Goal: Information Seeking & Learning: Learn about a topic

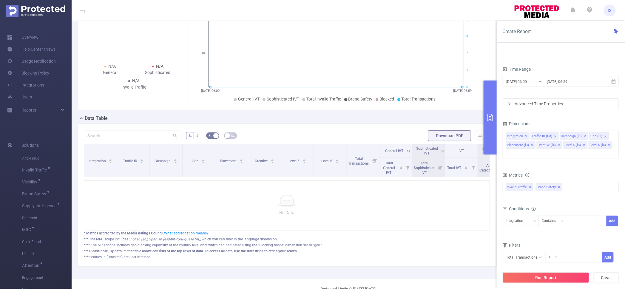
scroll to position [33, 0]
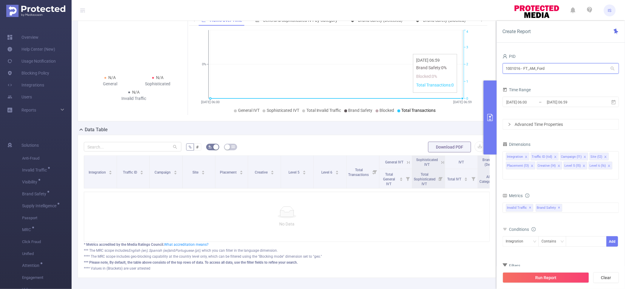
drag, startPoint x: 563, startPoint y: 67, endPoint x: 430, endPoint y: 57, distance: 133.2
click at [430, 57] on section "PID: FT_AM_Ford > Time Range: [DATE] 06:00 - [DATE] 06:59 > Time Zone: +00:00 >…" at bounding box center [348, 138] width 553 height 302
type input "sliide"
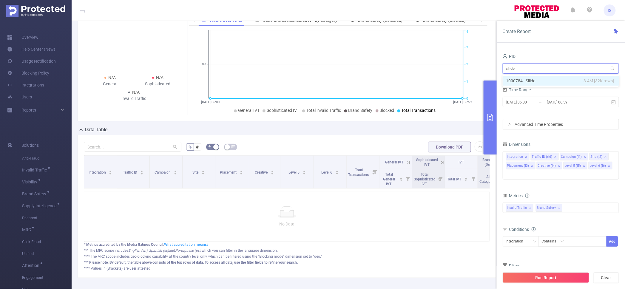
click at [545, 82] on li "1000784 - Sliide 3.4M [32K rows]" at bounding box center [561, 81] width 116 height 10
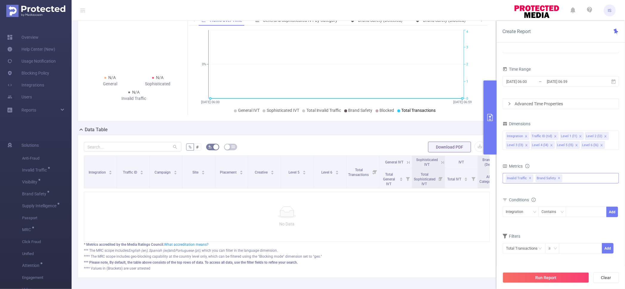
click at [558, 179] on span "✕" at bounding box center [559, 178] width 2 height 7
click at [558, 179] on div "Invalid Traffic ✕" at bounding box center [561, 178] width 116 height 10
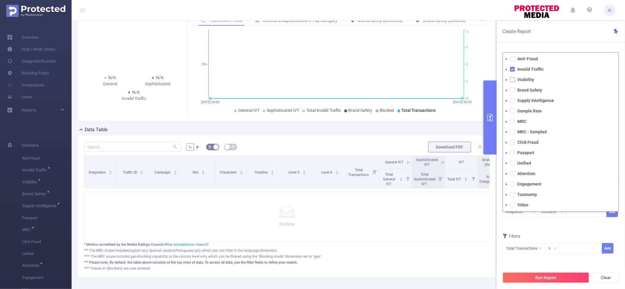
click at [514, 81] on span at bounding box center [512, 79] width 5 height 5
click at [546, 231] on form "Dimensions Integration Traffic ID (tid) Level 1 (l1) Level 2 (l2) Level 3 (l3) …" at bounding box center [561, 191] width 116 height 142
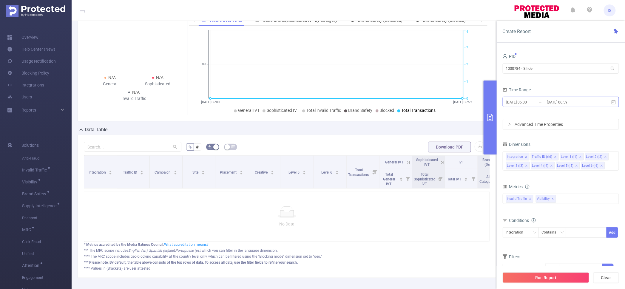
click at [527, 105] on input "[DATE] 06:00" at bounding box center [530, 102] width 48 height 8
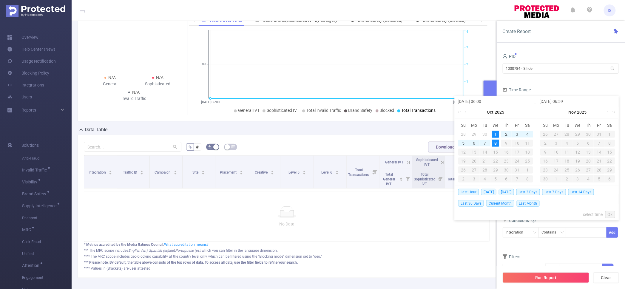
click at [563, 192] on span "Last 7 Days" at bounding box center [554, 192] width 24 height 7
type input "[DATE] 00:00"
type input "[DATE] 23:59"
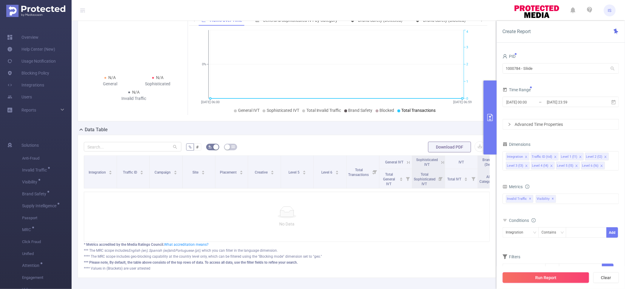
click at [557, 283] on button "Run Report" at bounding box center [546, 277] width 87 height 11
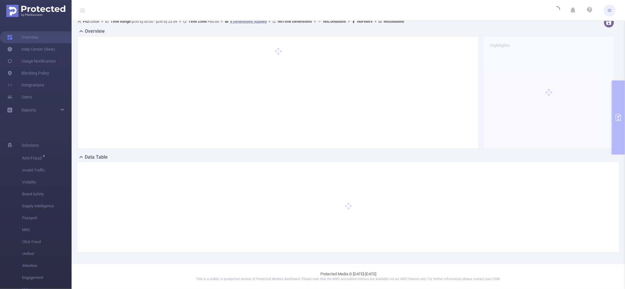
scroll to position [6, 0]
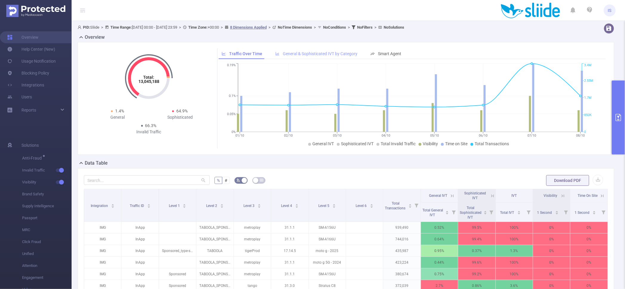
click at [322, 50] on div "General & Sophisticated IVT by Category" at bounding box center [316, 53] width 88 height 11
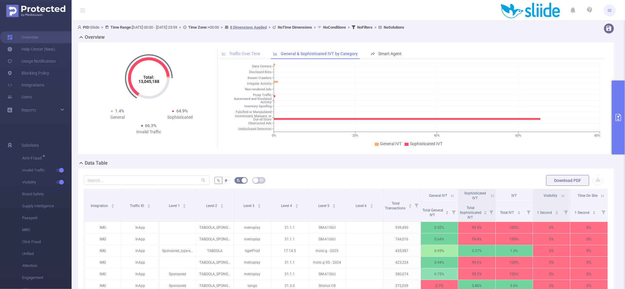
click at [229, 53] on span "Traffic Over Time" at bounding box center [244, 53] width 31 height 5
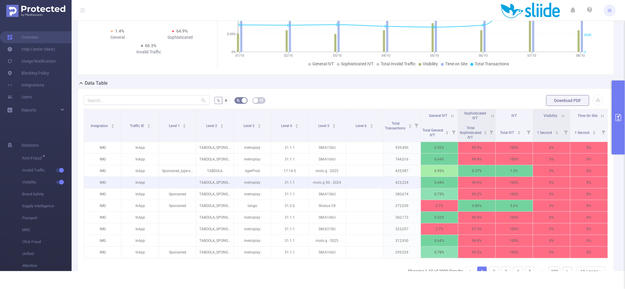
scroll to position [74, 0]
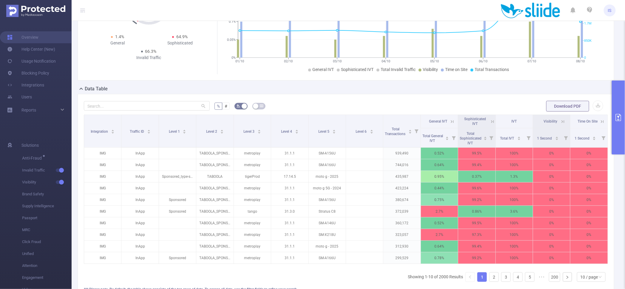
click at [490, 121] on icon at bounding box center [492, 121] width 5 height 5
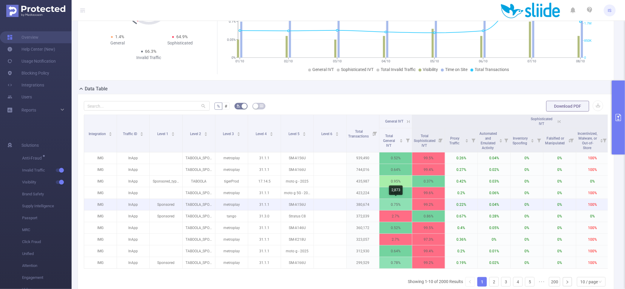
scroll to position [112, 0]
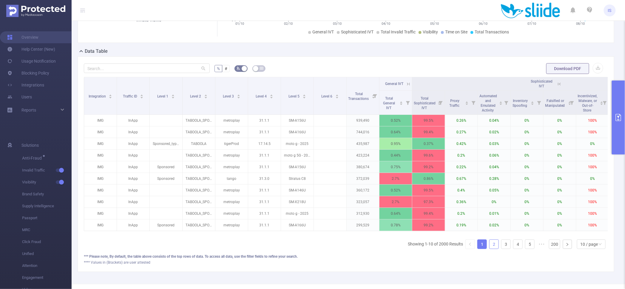
click at [490, 249] on link "2" at bounding box center [494, 244] width 9 height 9
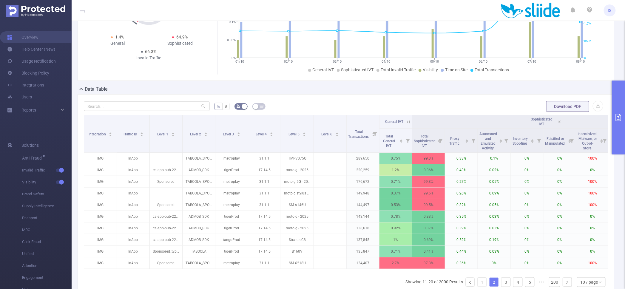
scroll to position [74, 0]
click at [615, 133] on button "primary" at bounding box center [618, 118] width 13 height 74
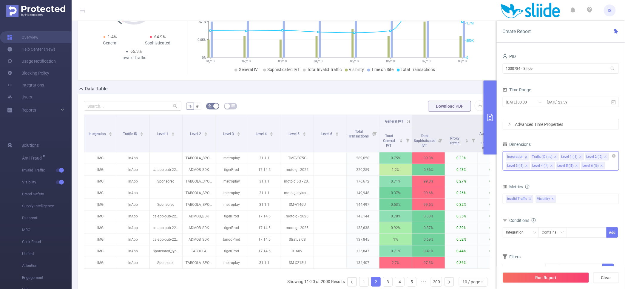
click at [552, 165] on icon "icon: close" at bounding box center [551, 166] width 2 height 2
click at [543, 164] on div "Integration Traffic ID (tid) Level 1 (l1) Level 2 (l2) Level 3 (l3)" at bounding box center [561, 160] width 116 height 19
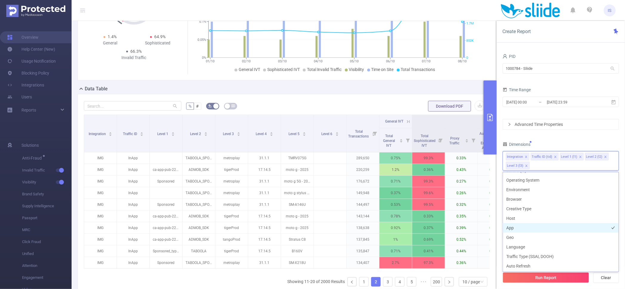
click at [528, 223] on li "App" at bounding box center [561, 228] width 116 height 10
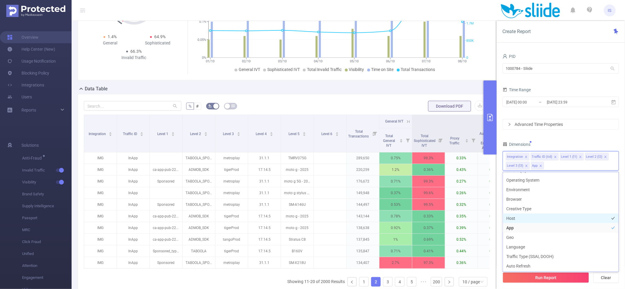
click at [528, 220] on li "Host" at bounding box center [561, 219] width 116 height 10
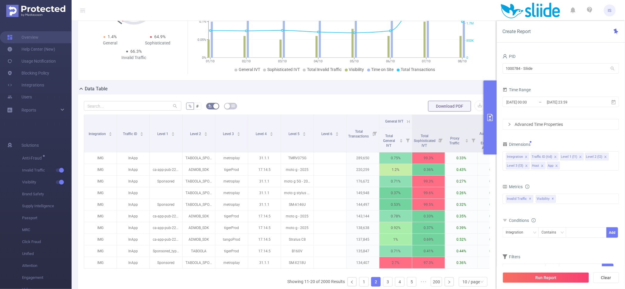
click at [552, 144] on div "Dimensions" at bounding box center [561, 145] width 116 height 10
click at [556, 279] on button "Run Report" at bounding box center [546, 277] width 87 height 11
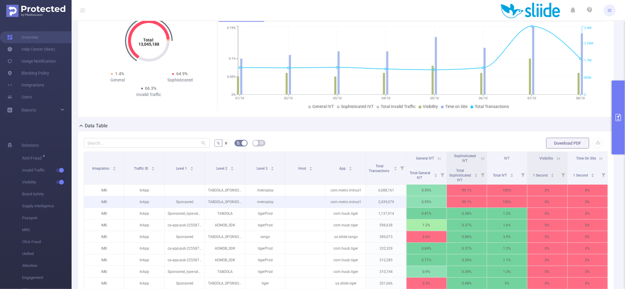
scroll to position [6, 0]
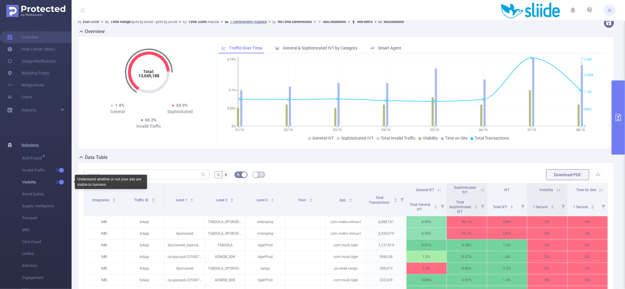
click at [62, 183] on button "button" at bounding box center [60, 182] width 8 height 4
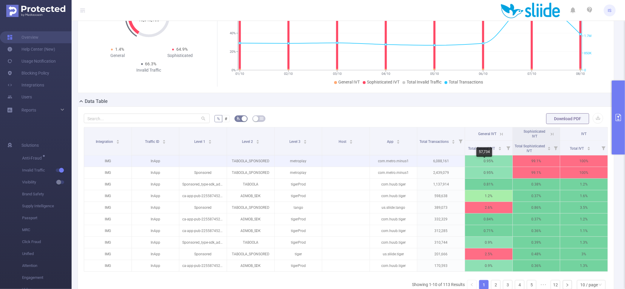
scroll to position [80, 0]
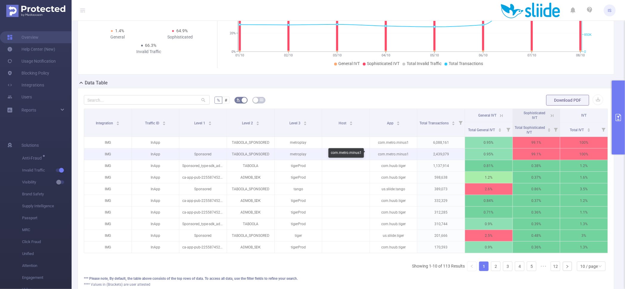
click at [395, 154] on p "com.metro.minus1" at bounding box center [393, 154] width 47 height 11
copy p "com.metro.minus1"
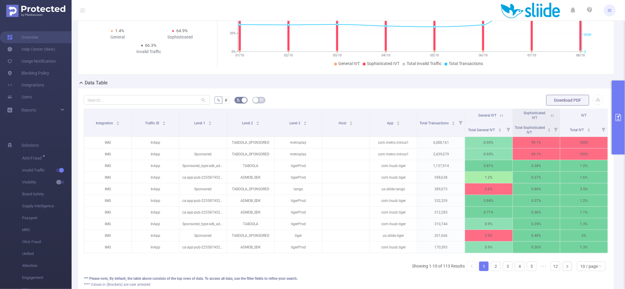
click at [334, 96] on form "% # Download PDF" at bounding box center [346, 100] width 524 height 12
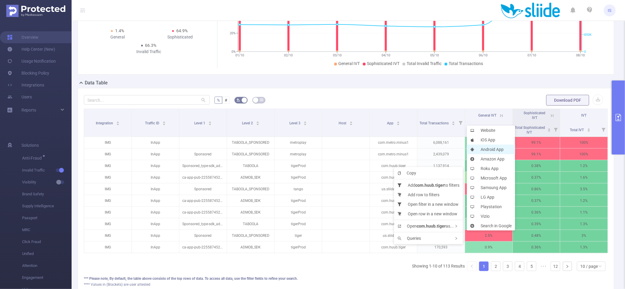
click at [493, 146] on li "Android App" at bounding box center [491, 150] width 48 height 10
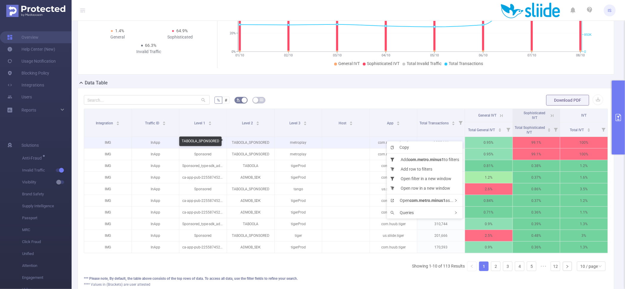
click at [263, 141] on p "TABOOLA_SPONSORED" at bounding box center [250, 142] width 47 height 11
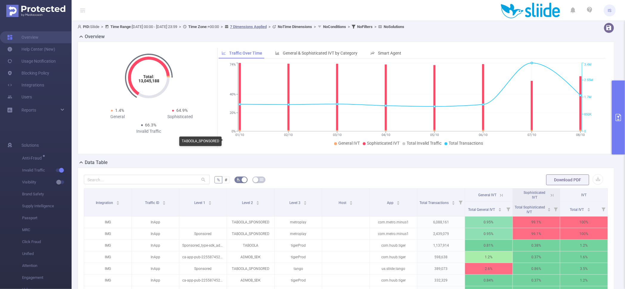
scroll to position [0, 0]
click at [97, 28] on span "PID: Sliide > Time Range: [DATE] 00:00 - [DATE] 23:59 > Time Zone: +00:00 > 7 D…" at bounding box center [241, 27] width 327 height 4
copy span "Sliide"
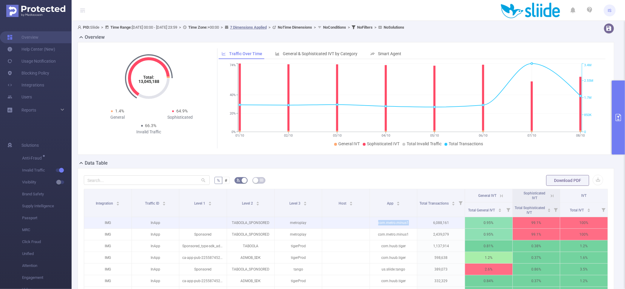
drag, startPoint x: 375, startPoint y: 223, endPoint x: 430, endPoint y: 222, distance: 55.5
click at [430, 222] on tr "IMG InApp TABOOLA_SPONSORED metroplay com.metro.minus1 6,088,161 0.95% 99.1% 10…" at bounding box center [346, 223] width 524 height 12
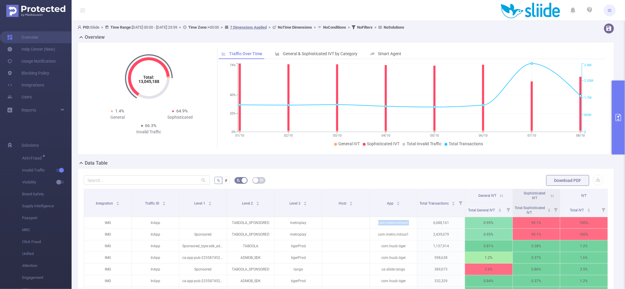
copy p "com.metro.minus1"
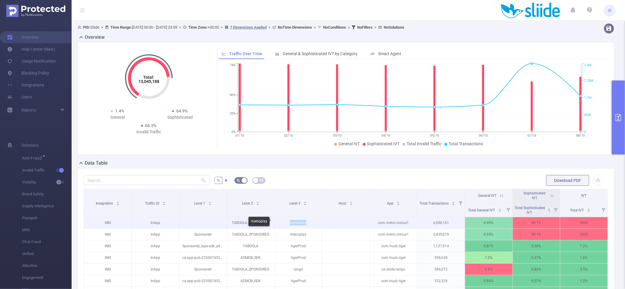
drag, startPoint x: 284, startPoint y: 220, endPoint x: 313, endPoint y: 223, distance: 29.2
click at [313, 223] on p "metroplay" at bounding box center [298, 222] width 47 height 11
copy p "metroplay"
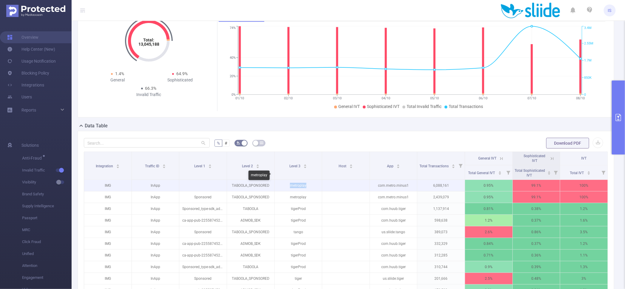
scroll to position [74, 0]
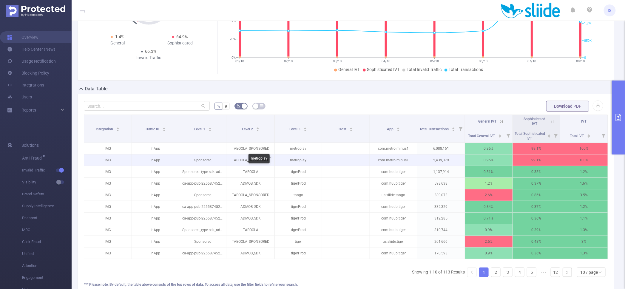
click at [296, 161] on p "metroplay" at bounding box center [298, 160] width 47 height 11
drag, startPoint x: 282, startPoint y: 157, endPoint x: 312, endPoint y: 159, distance: 29.6
click at [312, 159] on p "metroplay" at bounding box center [298, 160] width 47 height 11
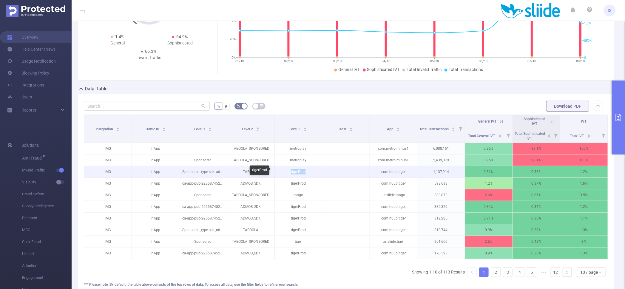
drag, startPoint x: 305, startPoint y: 171, endPoint x: 276, endPoint y: 167, distance: 29.7
click at [276, 167] on p "tigerProd" at bounding box center [298, 171] width 47 height 11
drag, startPoint x: 277, startPoint y: 169, endPoint x: 312, endPoint y: 172, distance: 35.9
click at [312, 172] on p "tigerProd" at bounding box center [298, 171] width 47 height 11
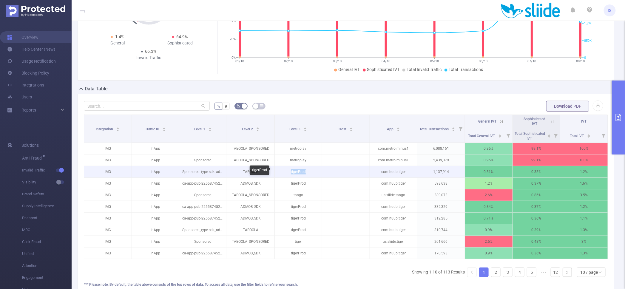
click at [312, 172] on p "tigerProd" at bounding box center [298, 171] width 47 height 11
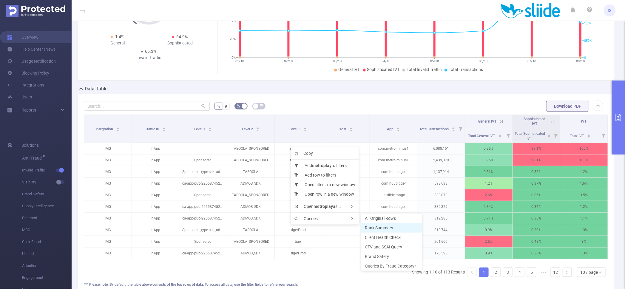
click at [387, 229] on span "Rank Summary" at bounding box center [379, 228] width 28 height 5
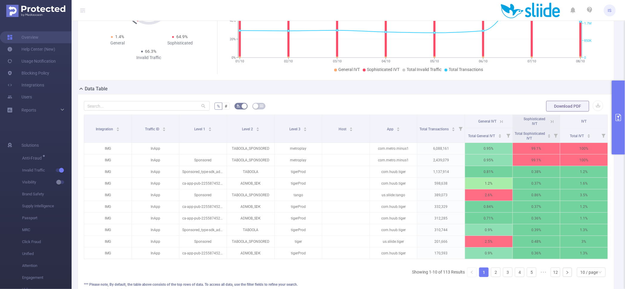
click at [549, 119] on icon at bounding box center [551, 121] width 5 height 5
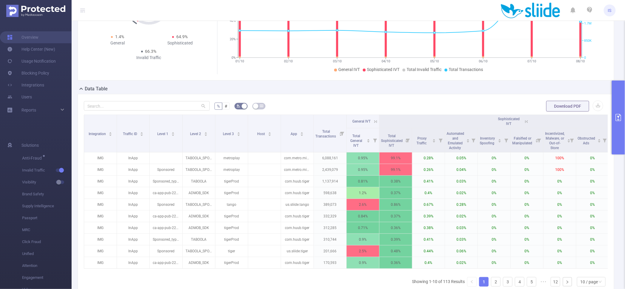
click at [524, 122] on icon at bounding box center [526, 121] width 5 height 5
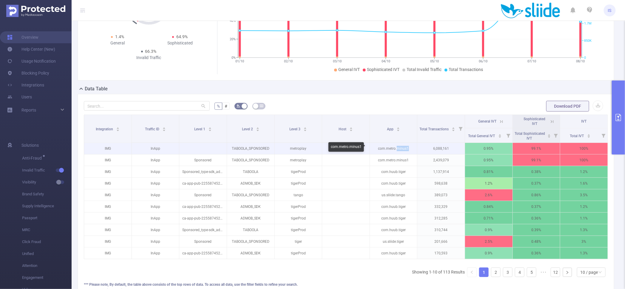
drag, startPoint x: 406, startPoint y: 147, endPoint x: 394, endPoint y: 146, distance: 12.0
click at [394, 146] on p "com.metro.minus1" at bounding box center [393, 148] width 47 height 11
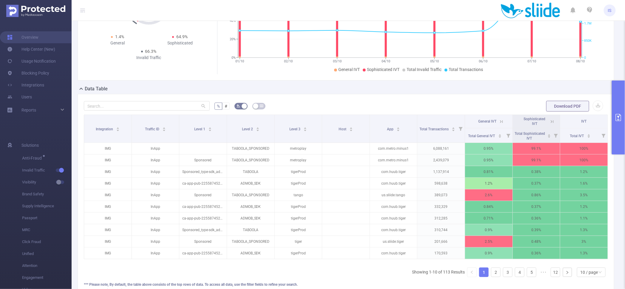
click at [499, 123] on icon at bounding box center [501, 121] width 5 height 5
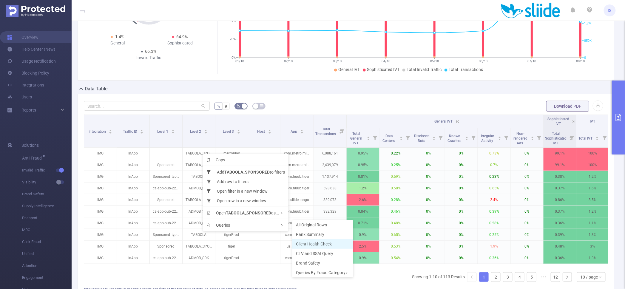
click at [327, 240] on li "Client Health Check" at bounding box center [322, 244] width 61 height 10
click at [319, 237] on li "Client Health Check" at bounding box center [324, 242] width 61 height 10
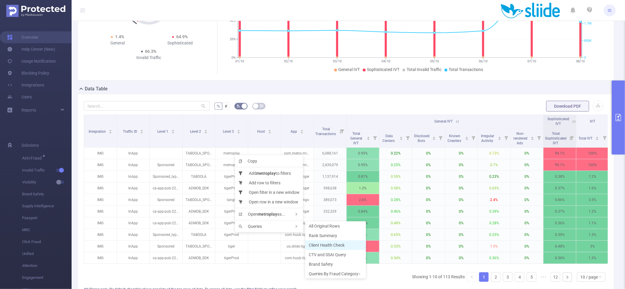
click at [338, 242] on li "Client Health Check" at bounding box center [335, 245] width 61 height 10
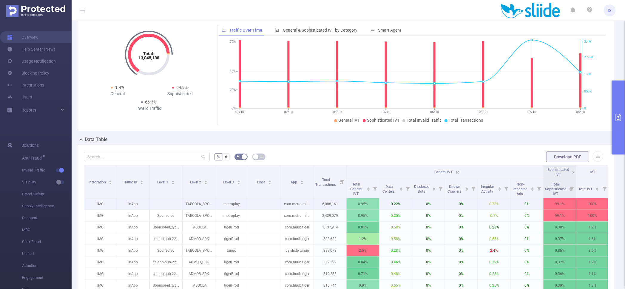
scroll to position [0, 0]
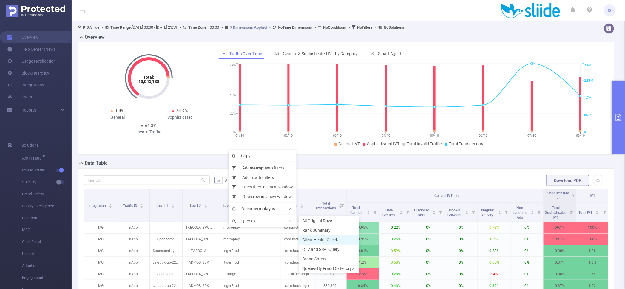
click at [328, 237] on span "Client Health Check" at bounding box center [320, 239] width 36 height 5
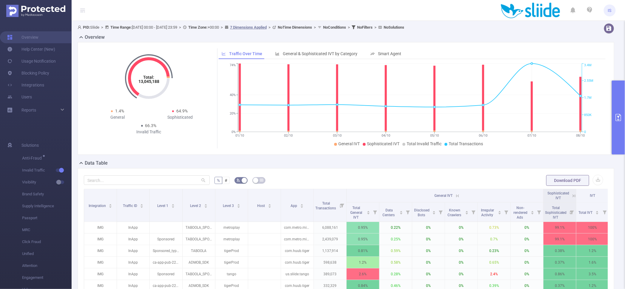
click at [616, 106] on button "primary" at bounding box center [618, 118] width 13 height 74
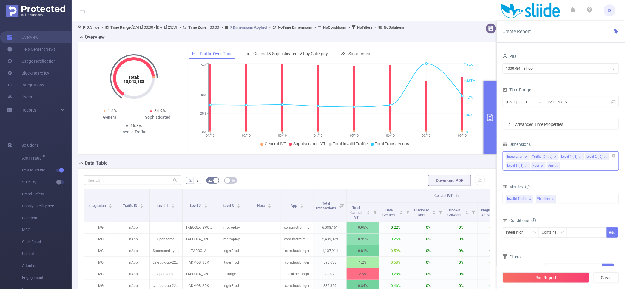
click at [568, 165] on div "Integration Traffic ID (tid) Level 1 (l1) Level 2 (l2) Level 3 (l3) Host App" at bounding box center [561, 160] width 116 height 19
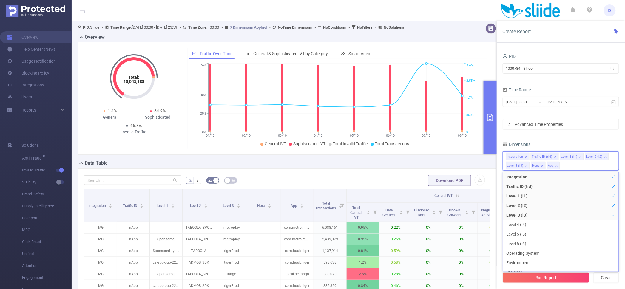
click at [564, 143] on div "Dimensions" at bounding box center [561, 145] width 116 height 10
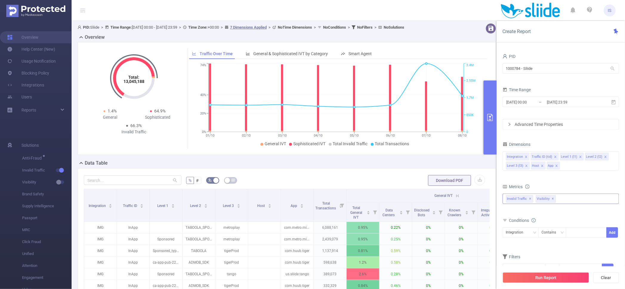
click at [570, 202] on div "Invalid Traffic ✕ Anti-Fraud Invalid Traffic Visibility Brand Safety Supply Int…" at bounding box center [561, 199] width 116 height 10
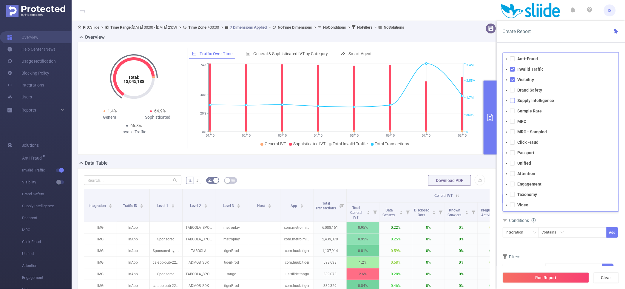
click at [513, 102] on span at bounding box center [512, 100] width 5 height 5
click at [512, 81] on span at bounding box center [512, 79] width 5 height 5
click at [536, 277] on button "Run Report" at bounding box center [546, 277] width 87 height 11
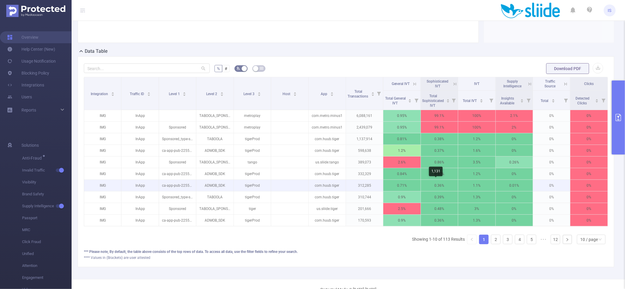
scroll to position [74, 0]
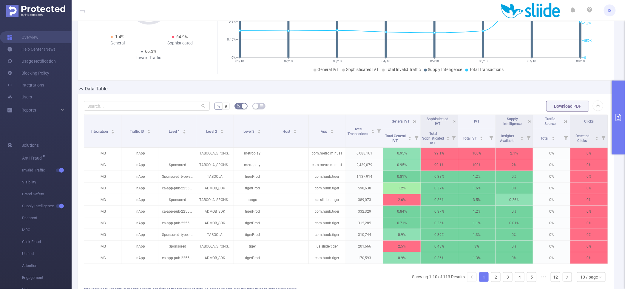
click at [527, 120] on icon at bounding box center [529, 121] width 5 height 5
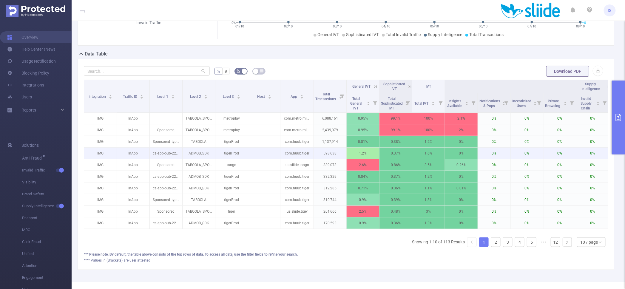
scroll to position [133, 0]
